Goal: Find contact information: Obtain details needed to contact an individual or organization

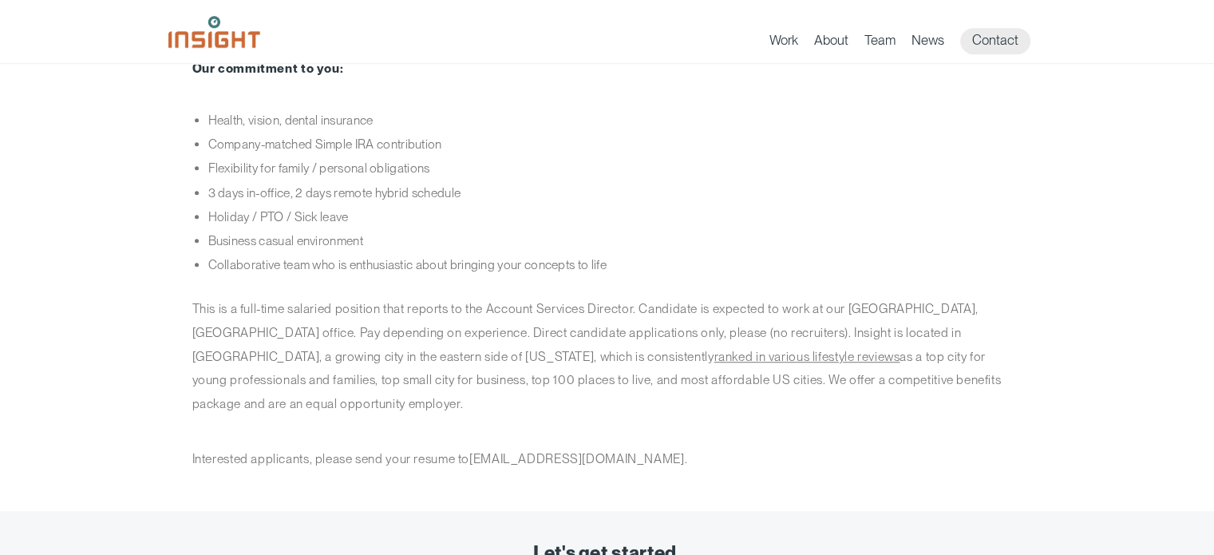
scroll to position [965, 0]
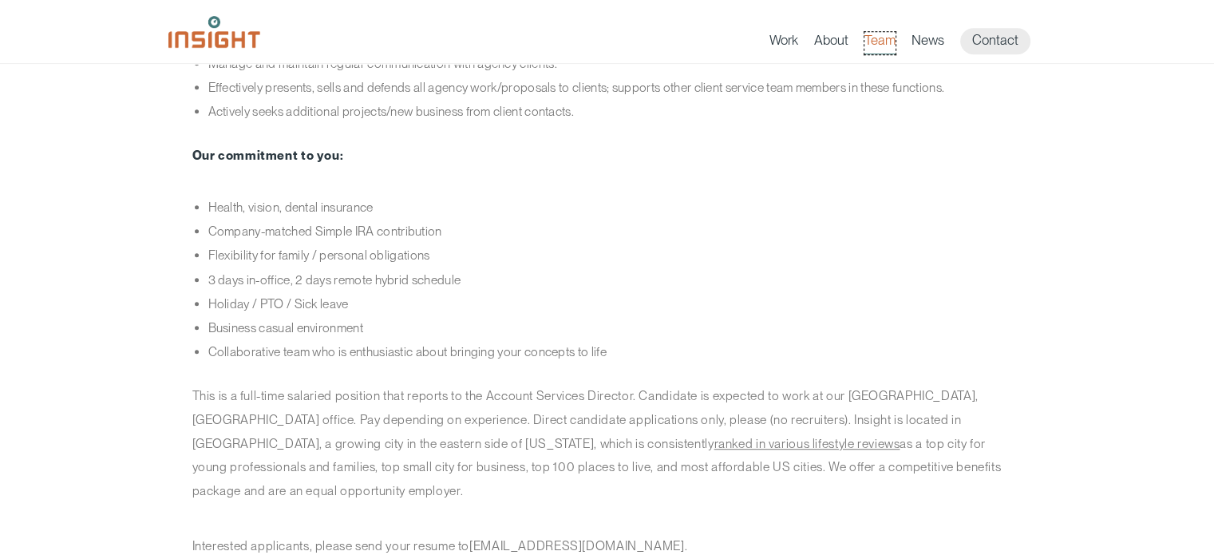
click at [876, 34] on link "Team" at bounding box center [879, 43] width 31 height 22
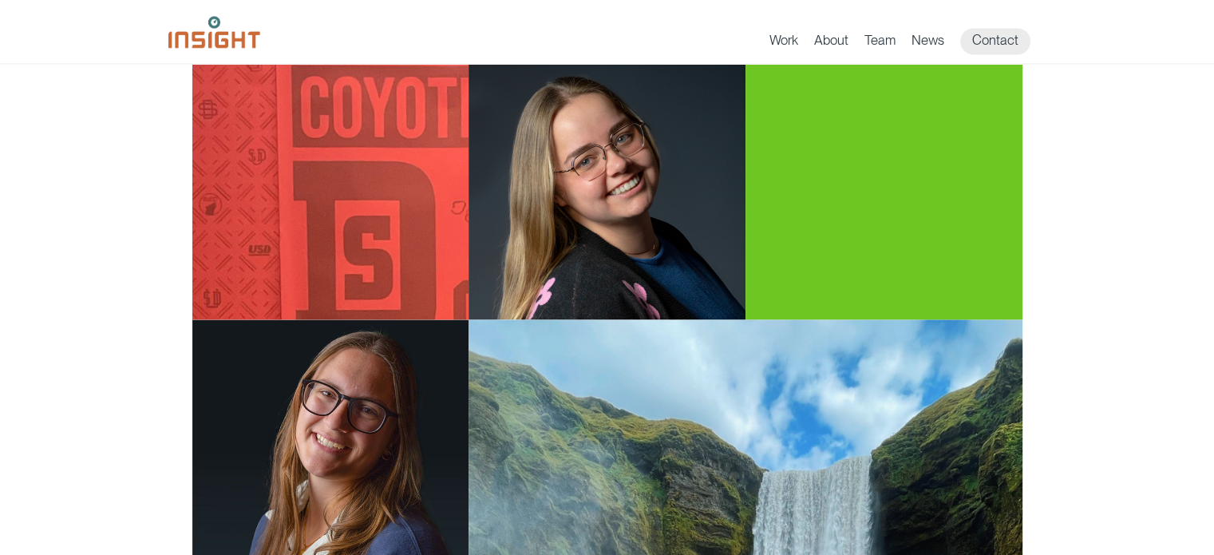
scroll to position [2394, 0]
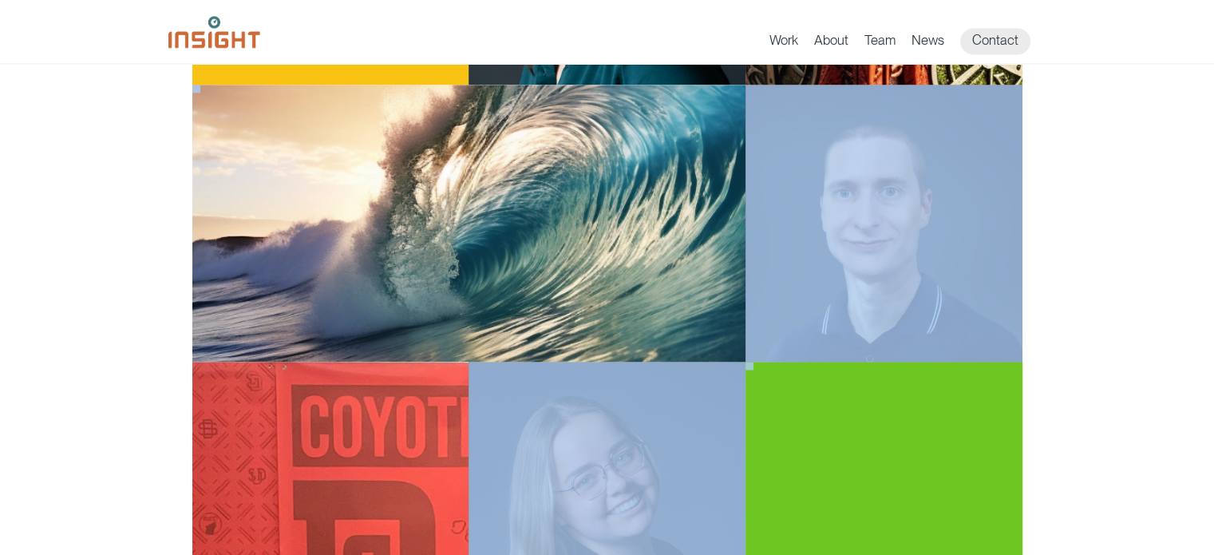
drag, startPoint x: 1210, startPoint y: 378, endPoint x: 1198, endPoint y: 334, distance: 46.3
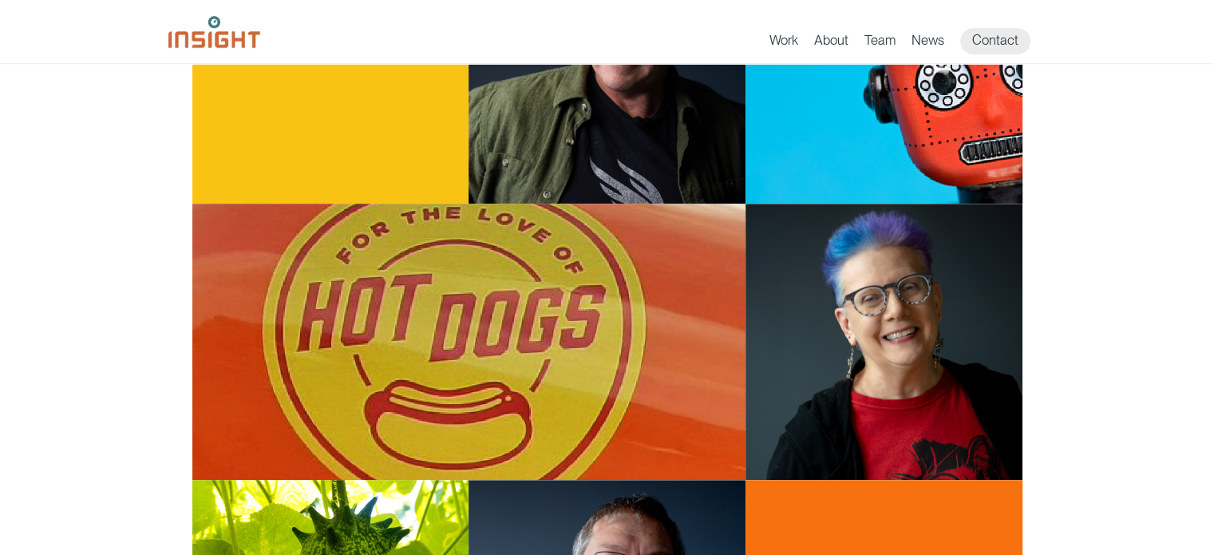
scroll to position [1197, 0]
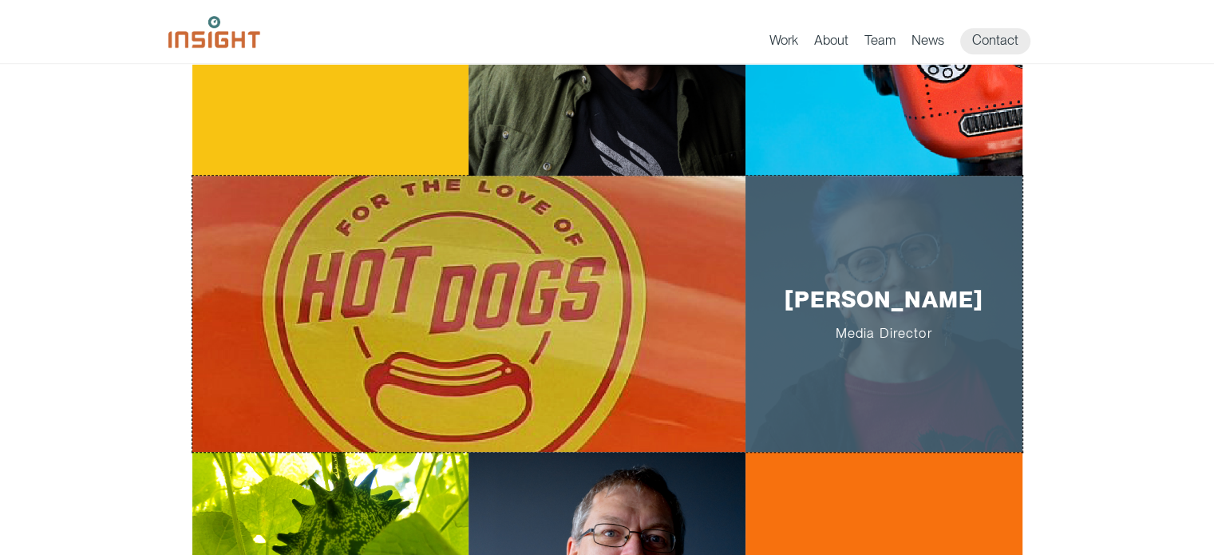
click at [797, 342] on div "Gaye Grider Media Director" at bounding box center [883, 314] width 277 height 277
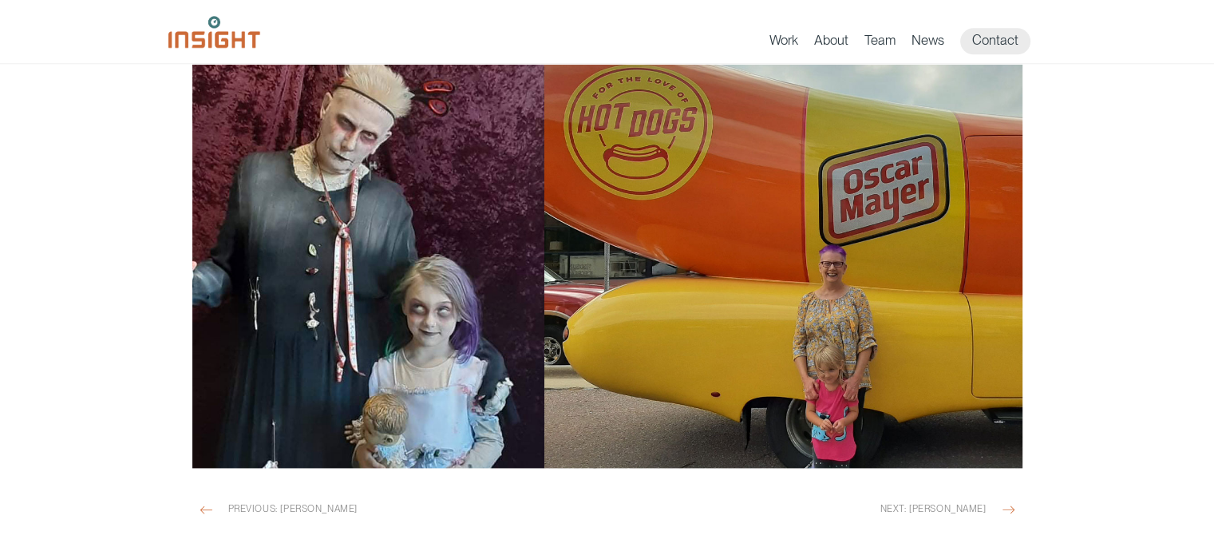
scroll to position [1995, 0]
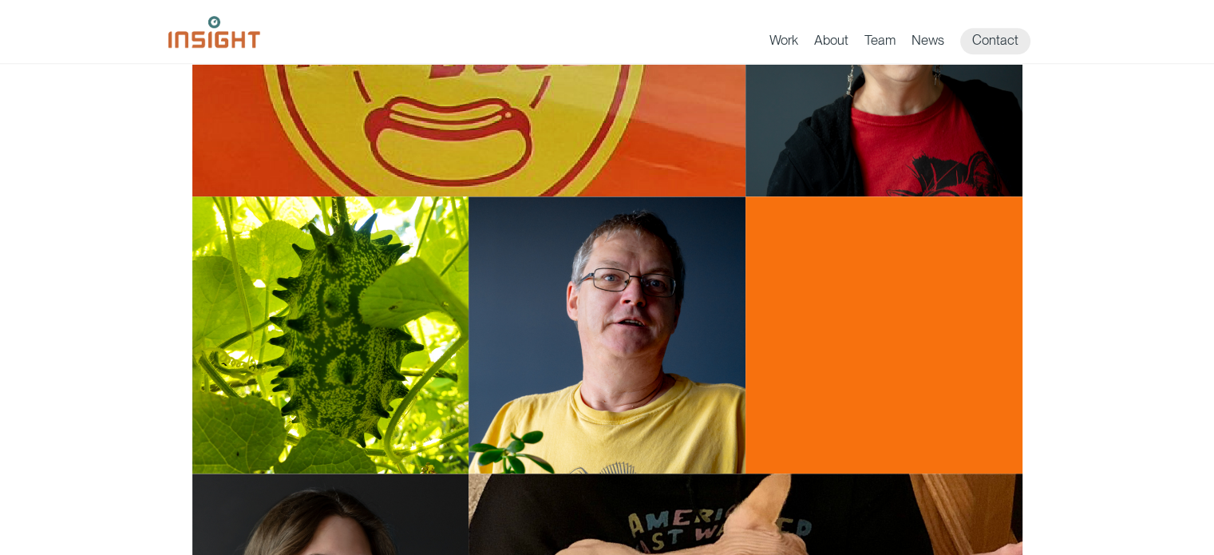
scroll to position [1596, 0]
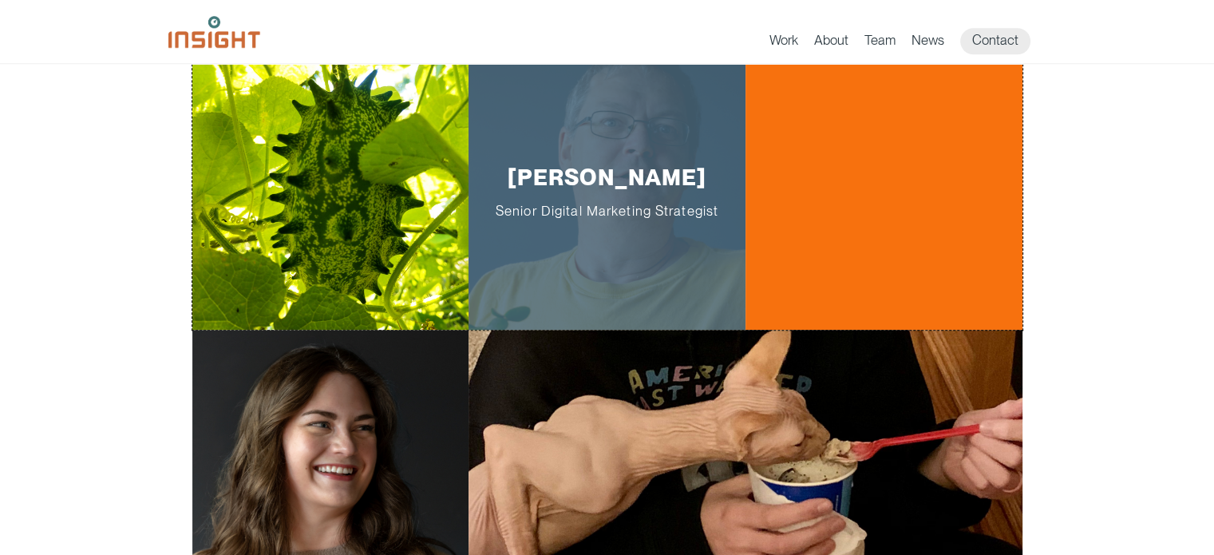
click at [520, 140] on div "Stuart Little Senior Digital Marketing Strategist" at bounding box center [606, 191] width 277 height 277
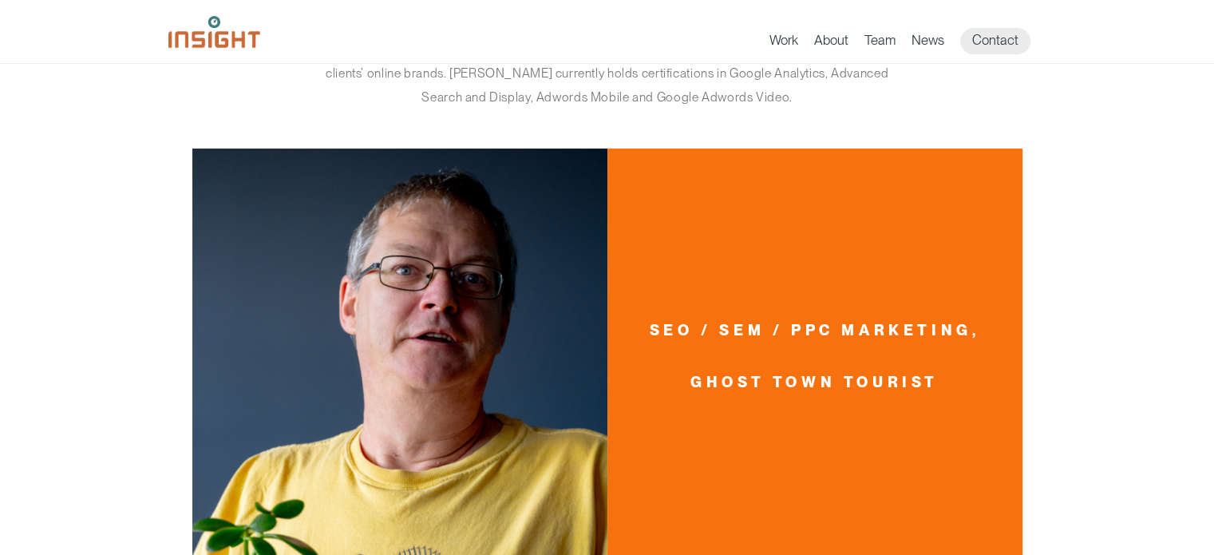
scroll to position [319, 0]
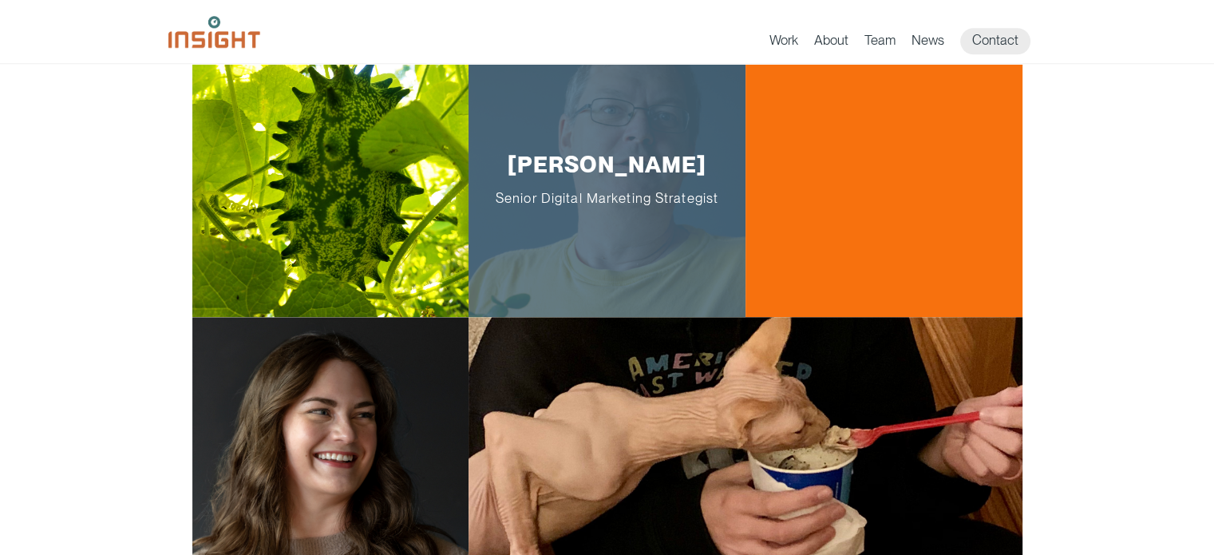
scroll to position [1836, 0]
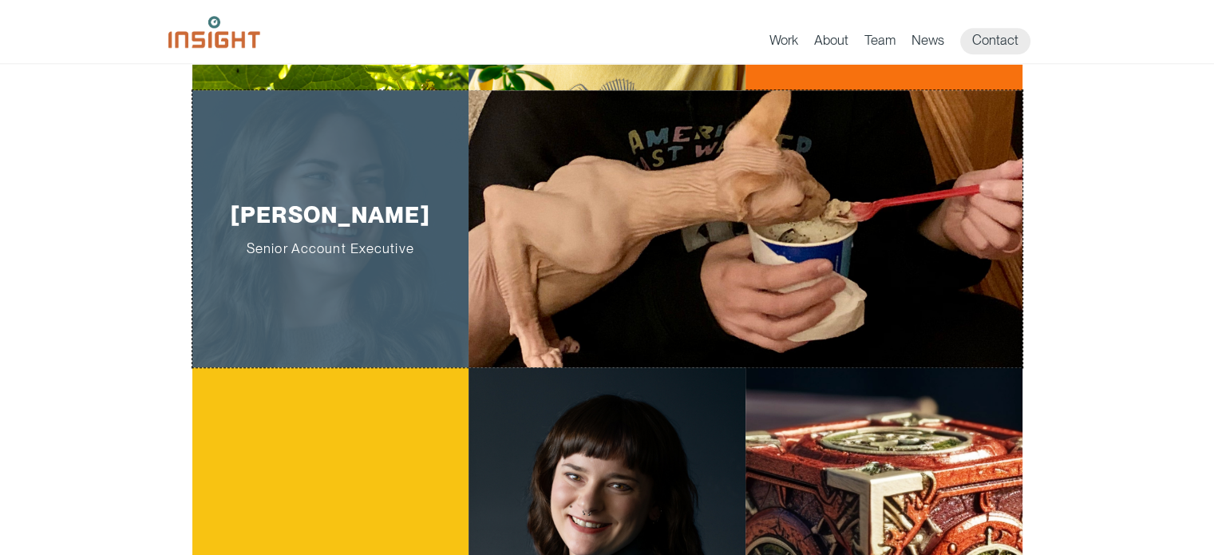
click at [256, 205] on p "Katrina Vyborny Senior Account Executive" at bounding box center [330, 228] width 227 height 55
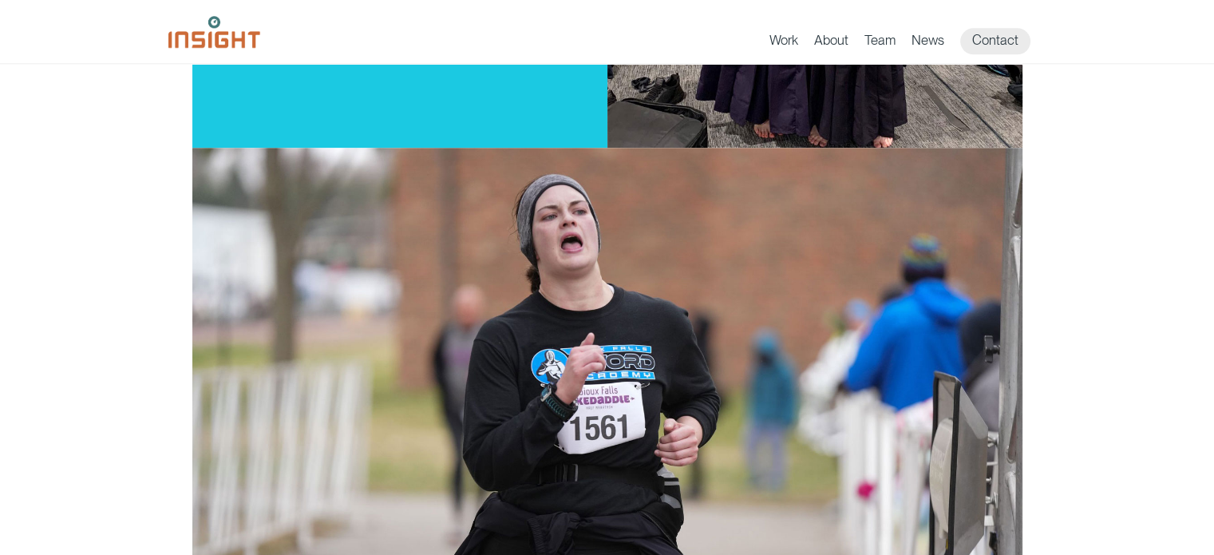
scroll to position [1915, 0]
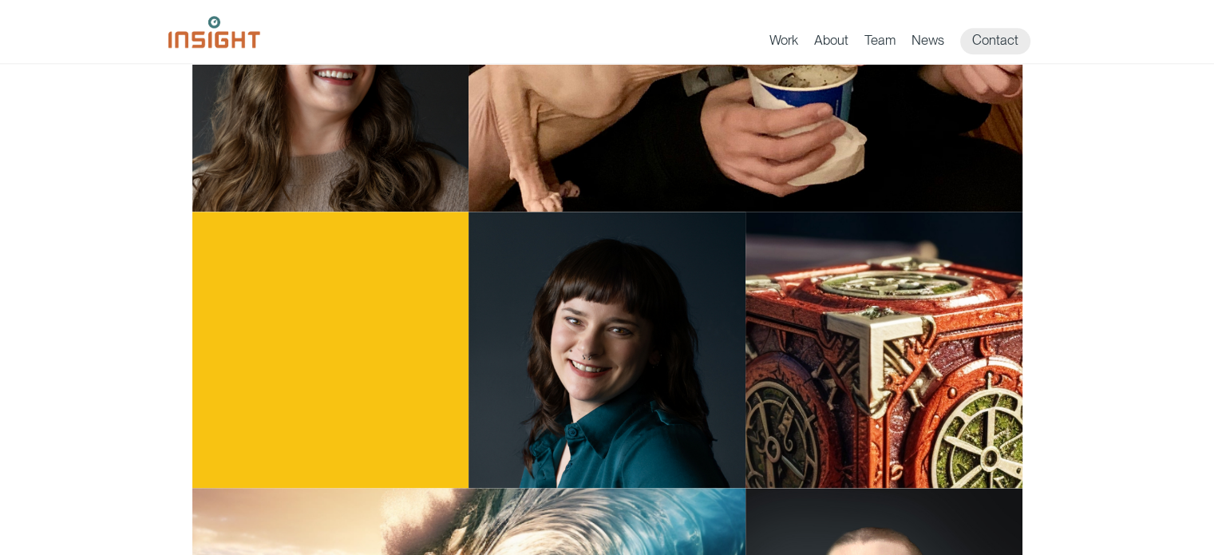
scroll to position [2075, 0]
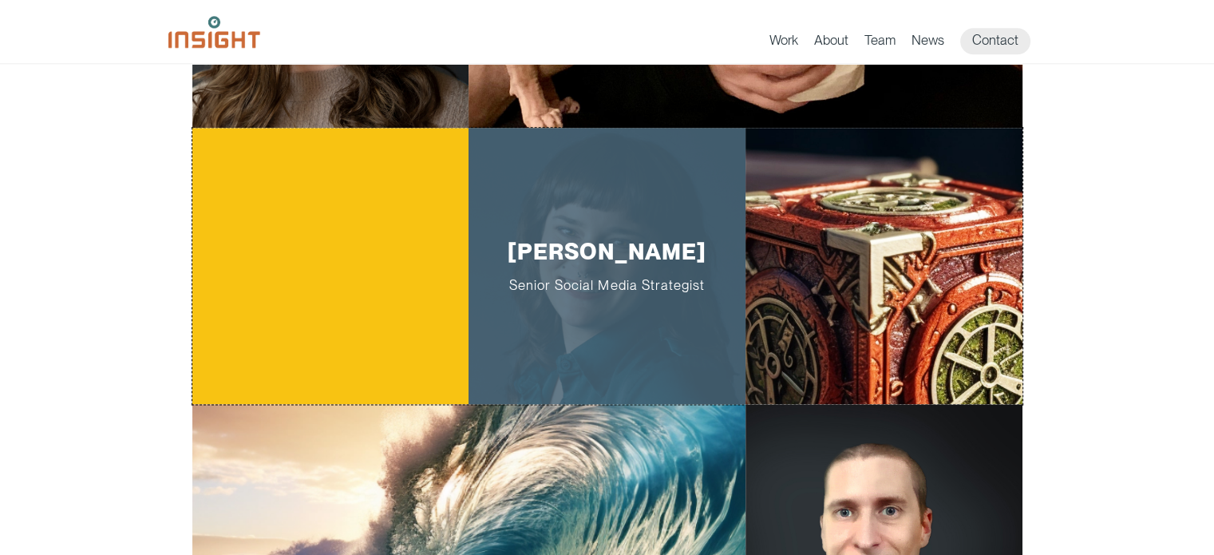
click at [526, 211] on div "Brooke Kolb Senior Social Media Strategist" at bounding box center [606, 266] width 277 height 277
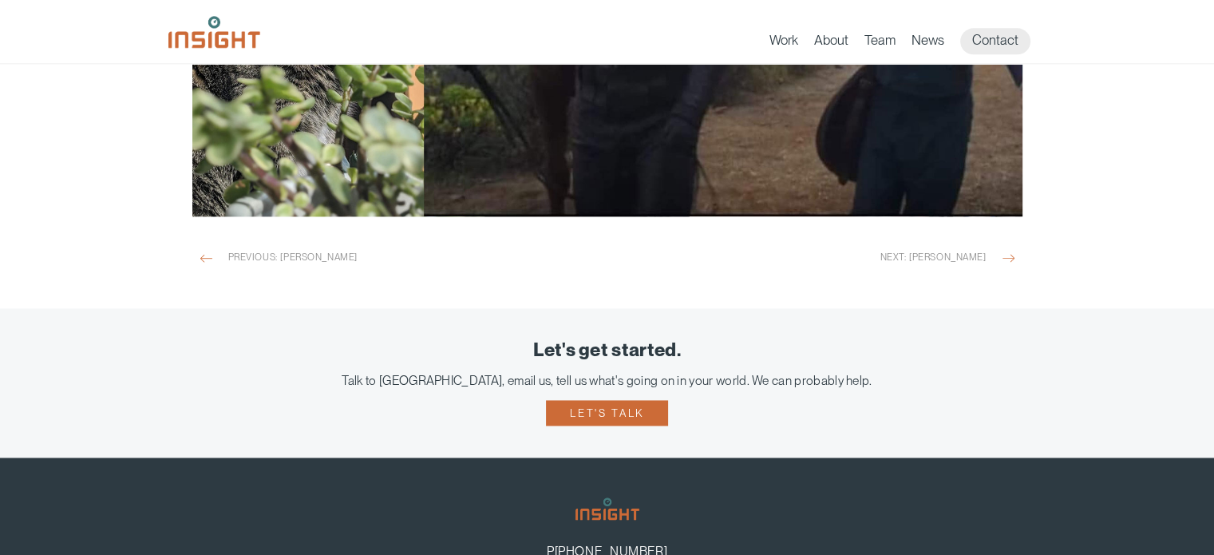
scroll to position [2235, 0]
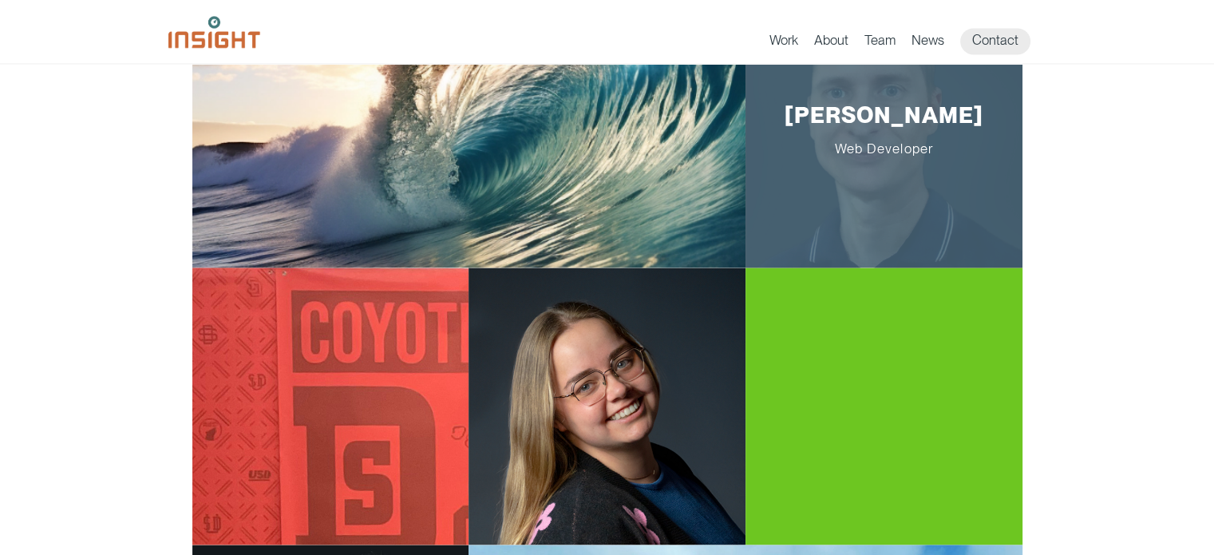
scroll to position [2394, 0]
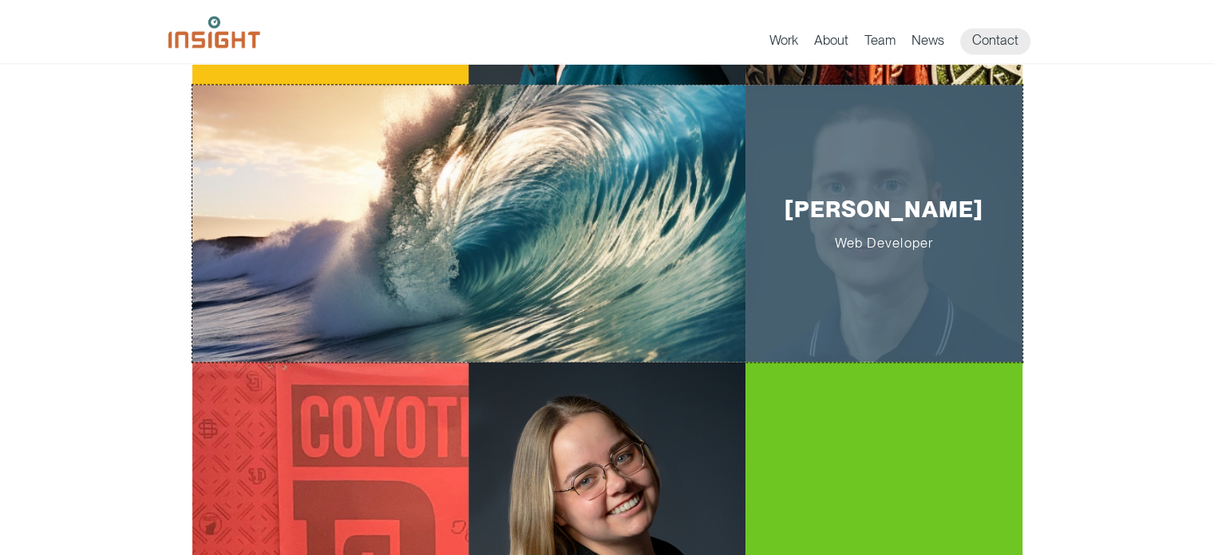
click at [822, 232] on p "Michael Griffiths Web Developer" at bounding box center [883, 223] width 227 height 55
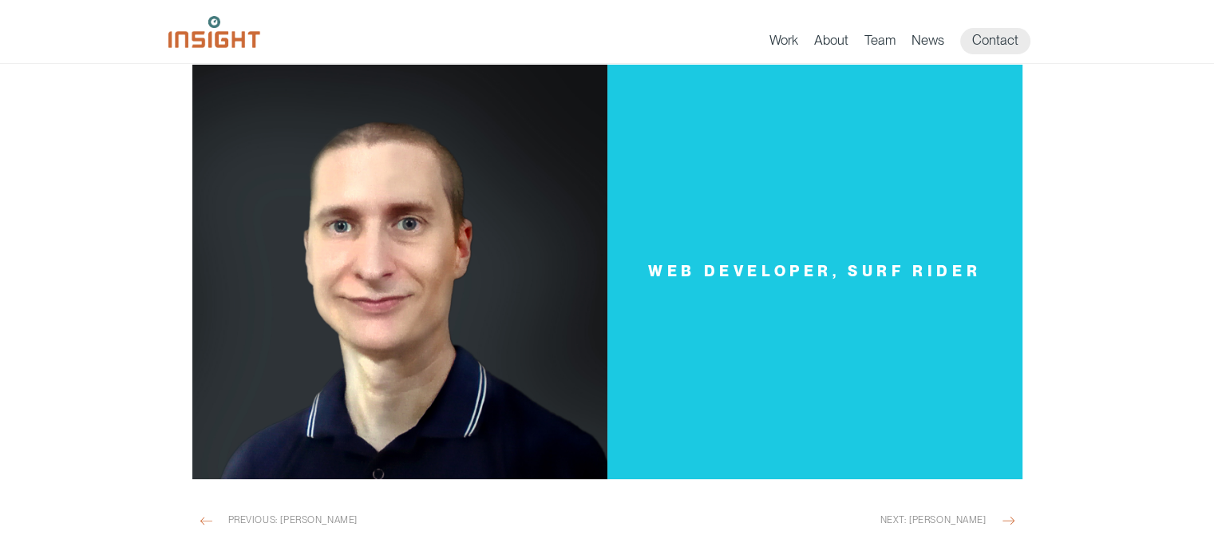
scroll to position [319, 0]
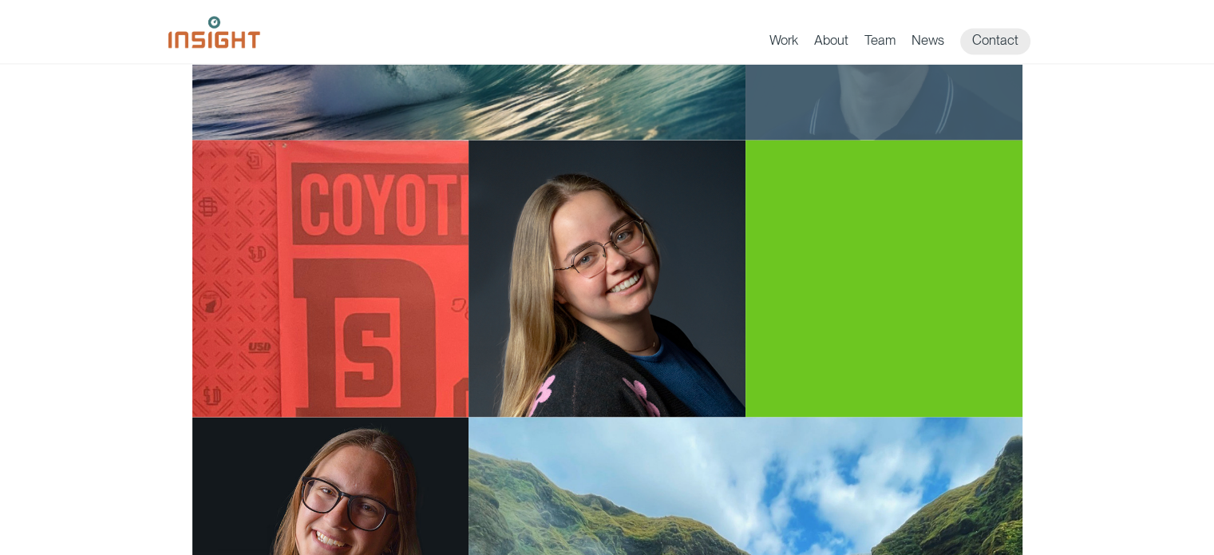
scroll to position [2713, 0]
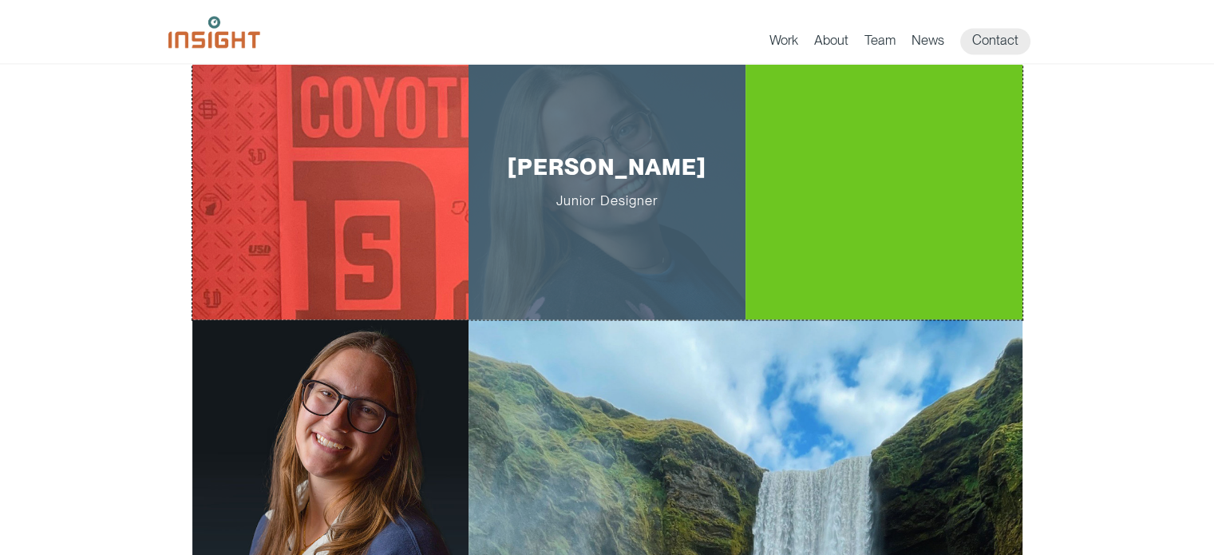
click at [517, 202] on p "[PERSON_NAME] Junior Designer" at bounding box center [607, 180] width 227 height 55
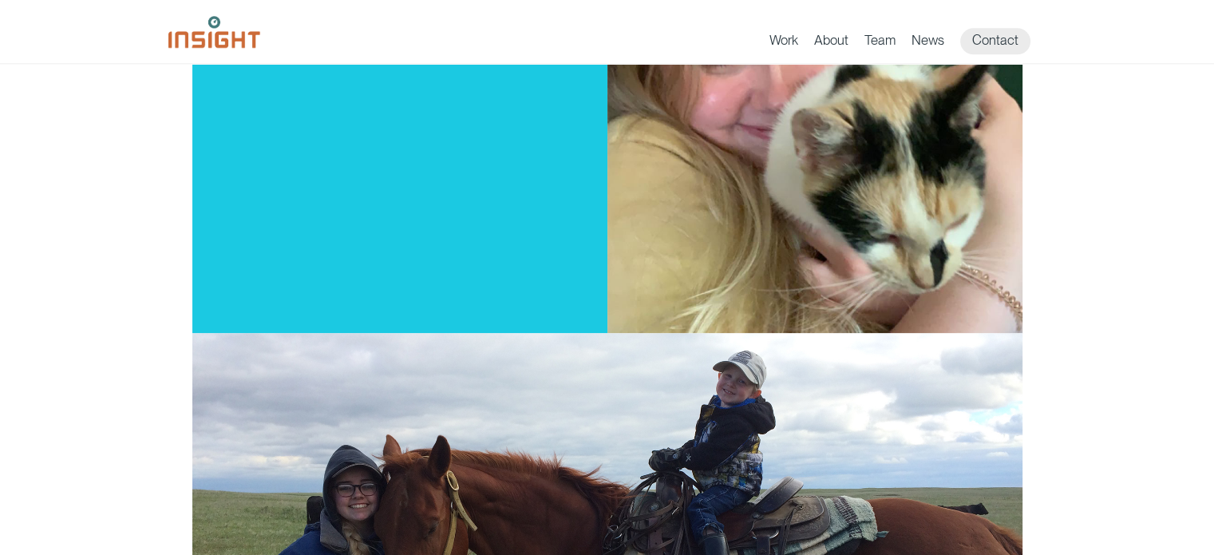
scroll to position [2075, 0]
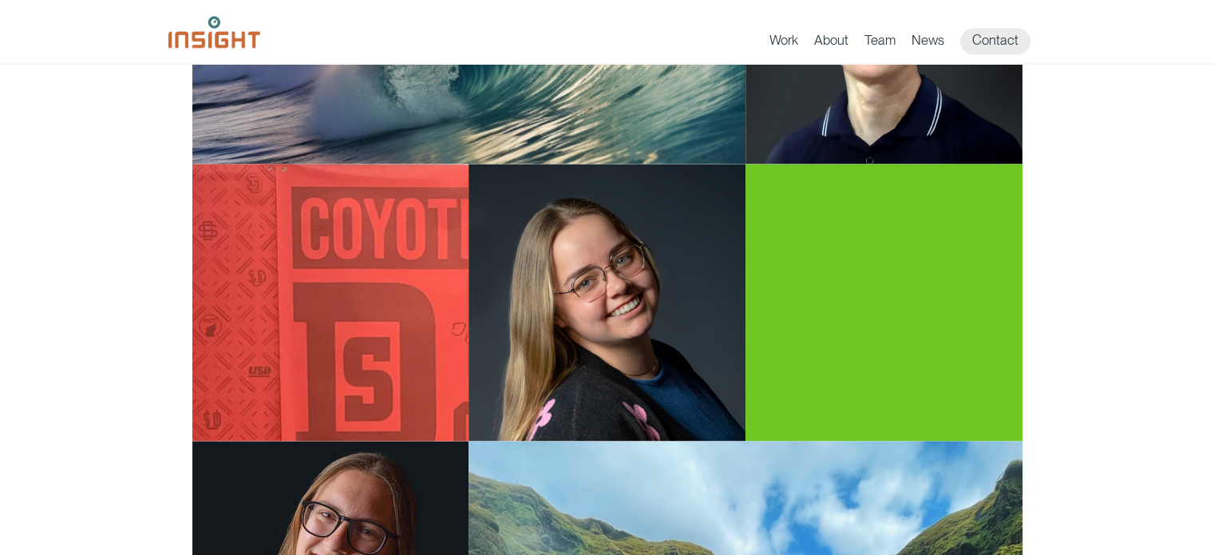
scroll to position [2474, 0]
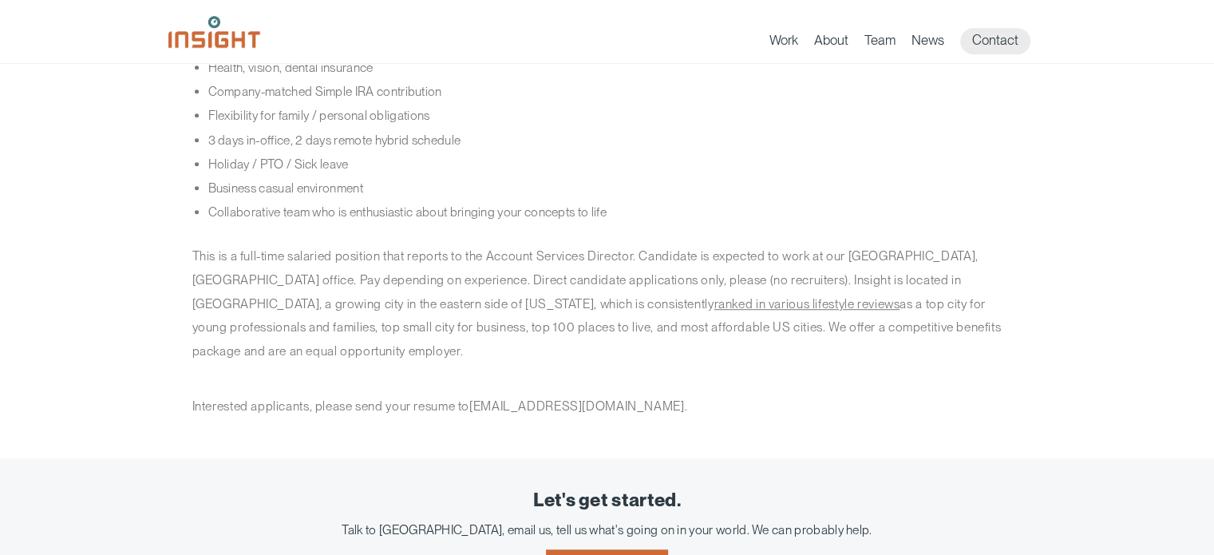
scroll to position [1204, 0]
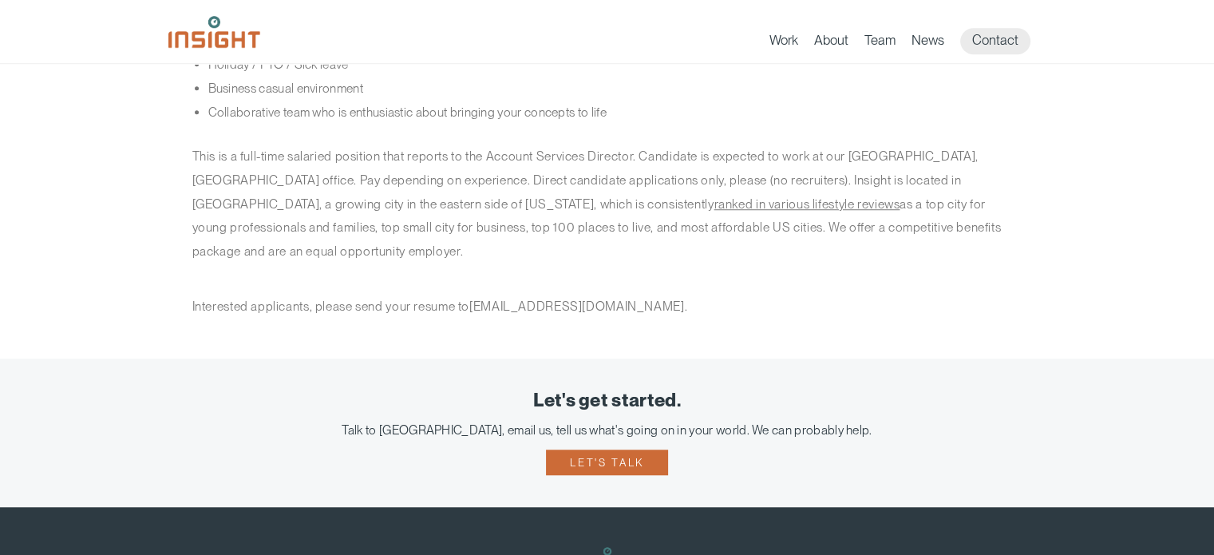
drag, startPoint x: 476, startPoint y: 283, endPoint x: 686, endPoint y: 277, distance: 210.0
click at [686, 294] on p "Interested applicants, please send your resume to [EMAIL_ADDRESS][DOMAIN_NAME] ." at bounding box center [607, 306] width 830 height 24
copy p "[EMAIL_ADDRESS][DOMAIN_NAME]"
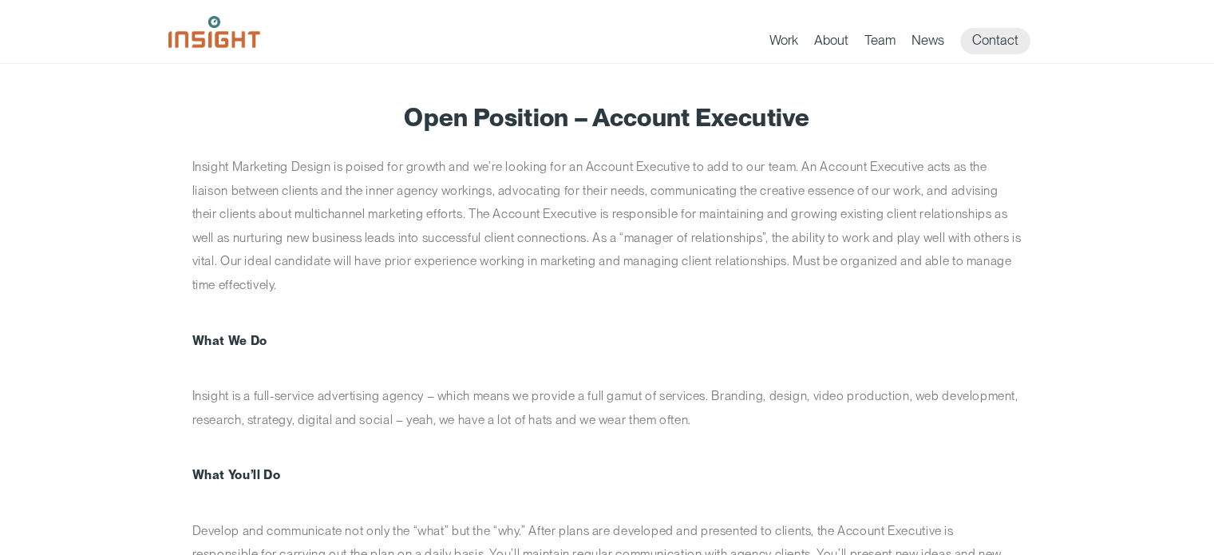
scroll to position [0, 0]
click at [213, 27] on img at bounding box center [214, 32] width 92 height 32
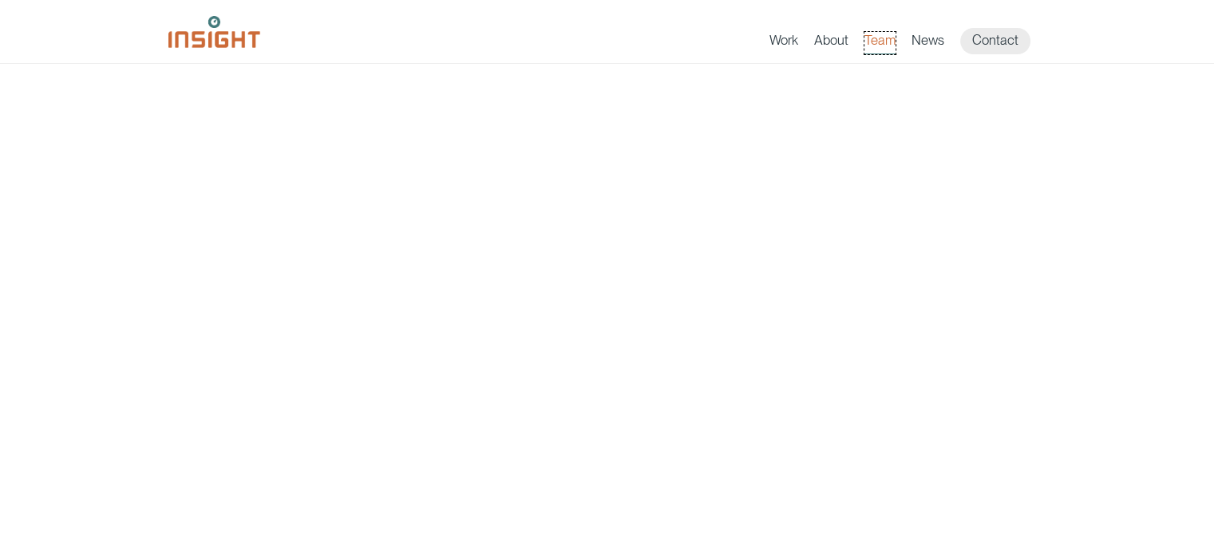
click at [879, 38] on link "Team" at bounding box center [879, 43] width 31 height 22
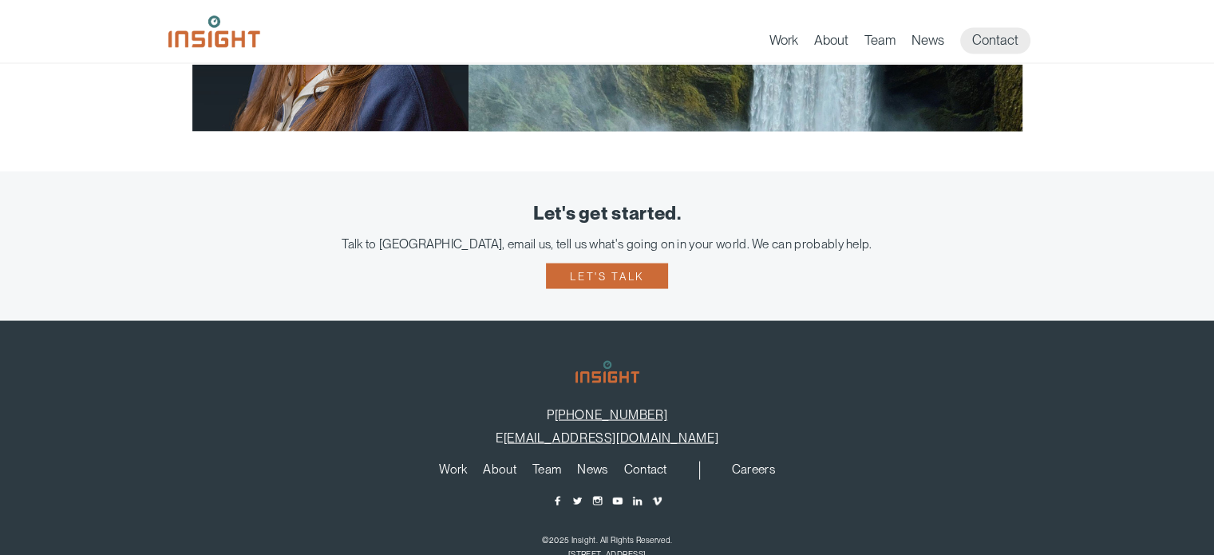
scroll to position [3205, 0]
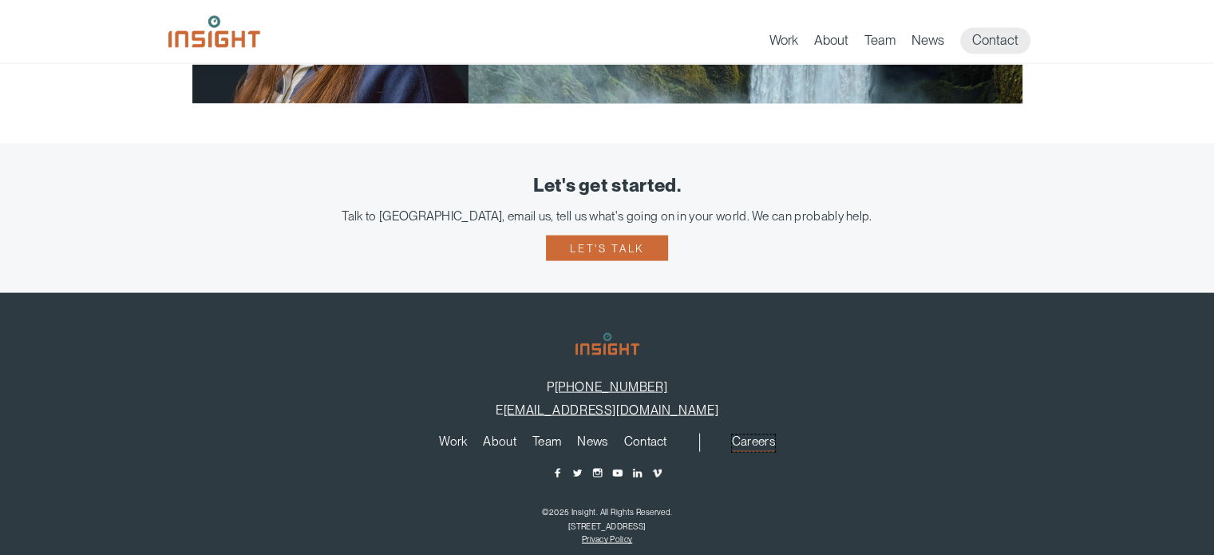
click at [765, 444] on link "Careers" at bounding box center [753, 444] width 43 height 18
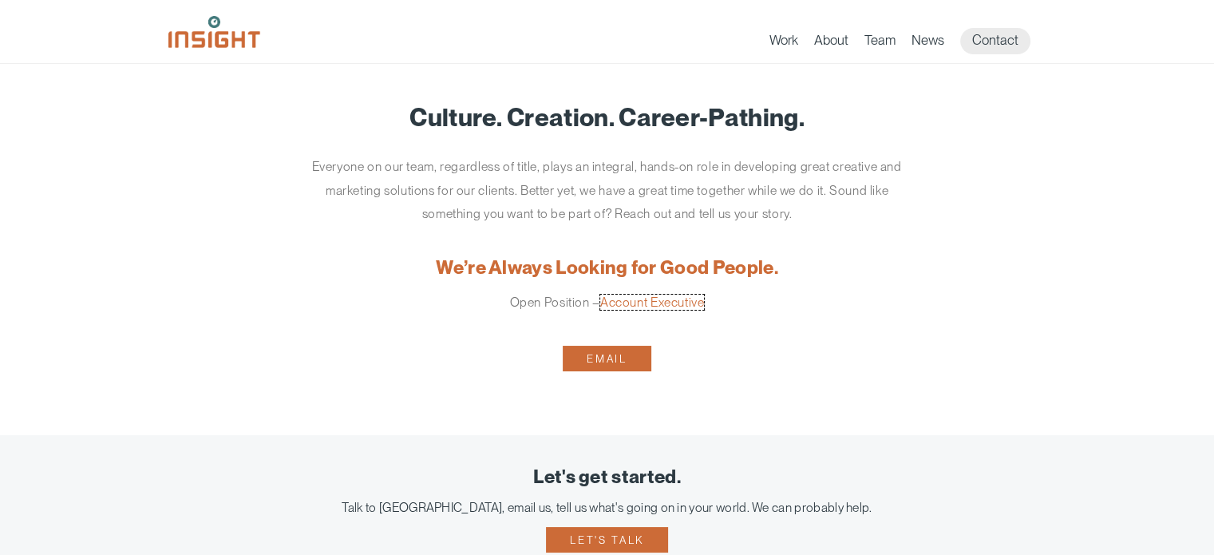
click at [665, 301] on link "Account Executive" at bounding box center [652, 301] width 105 height 15
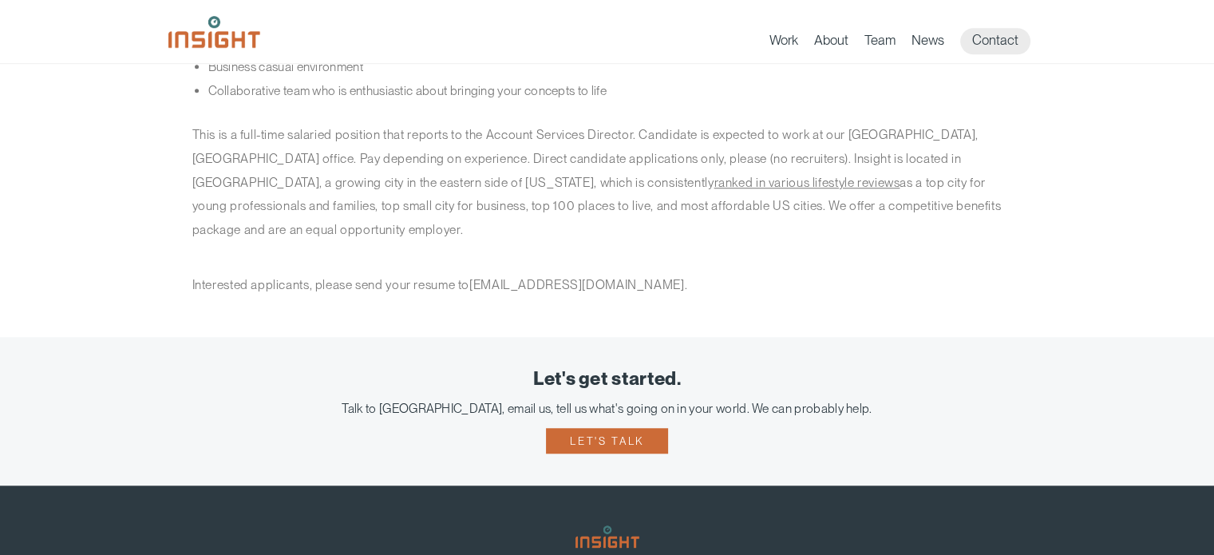
scroll to position [1225, 0]
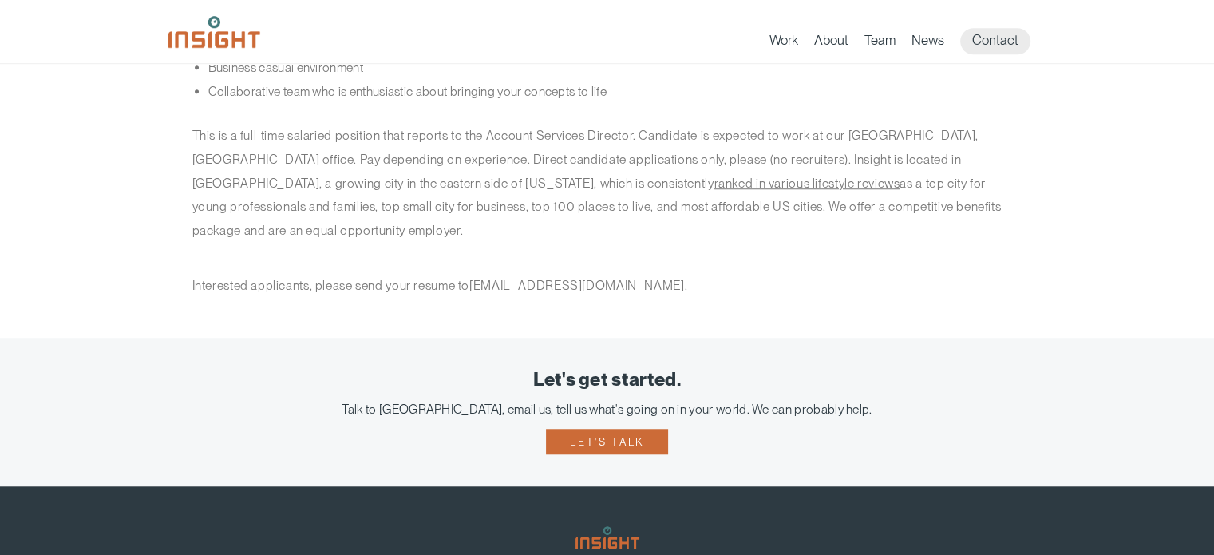
drag, startPoint x: 688, startPoint y: 267, endPoint x: 477, endPoint y: 264, distance: 210.7
click at [477, 274] on p "Interested applicants, please send your resume to [EMAIL_ADDRESS][DOMAIN_NAME] ." at bounding box center [607, 286] width 830 height 24
copy p "[EMAIL_ADDRESS][DOMAIN_NAME]"
